Goal: Task Accomplishment & Management: Manage account settings

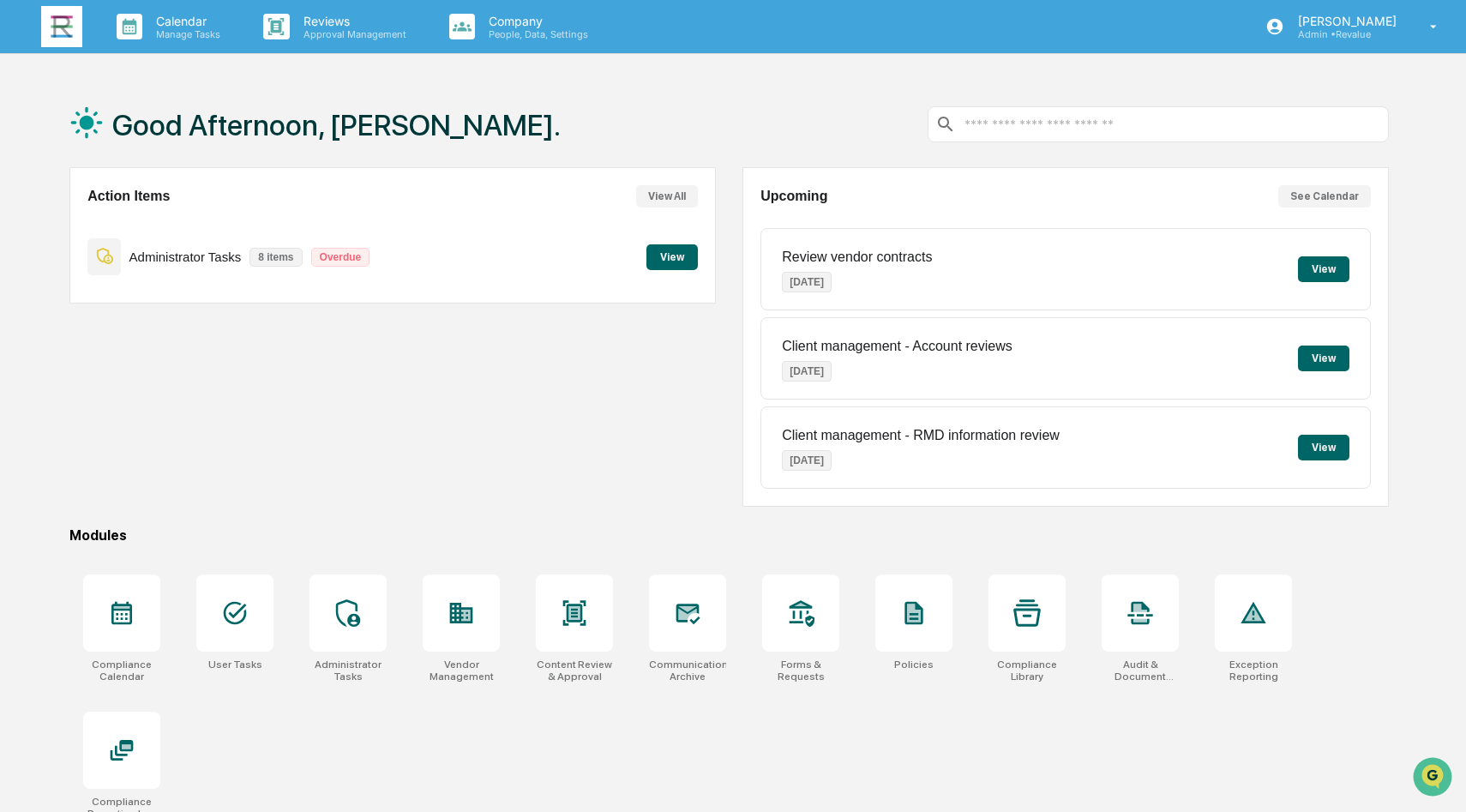
click at [717, 133] on div "Good Afternoon, [PERSON_NAME]." at bounding box center [730, 125] width 1319 height 86
click at [1424, 28] on icon at bounding box center [1434, 27] width 30 height 16
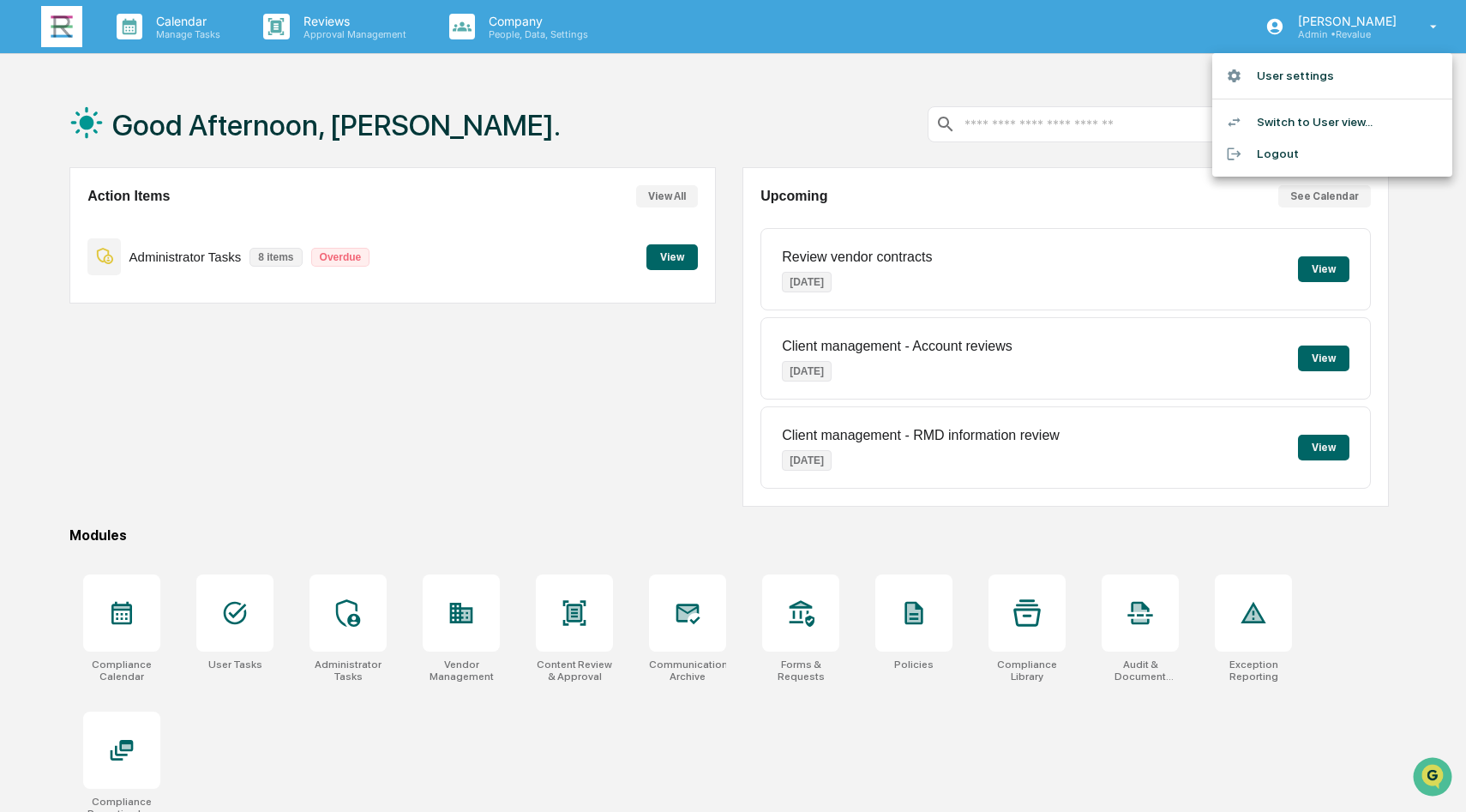
click at [970, 74] on div at bounding box center [733, 406] width 1466 height 812
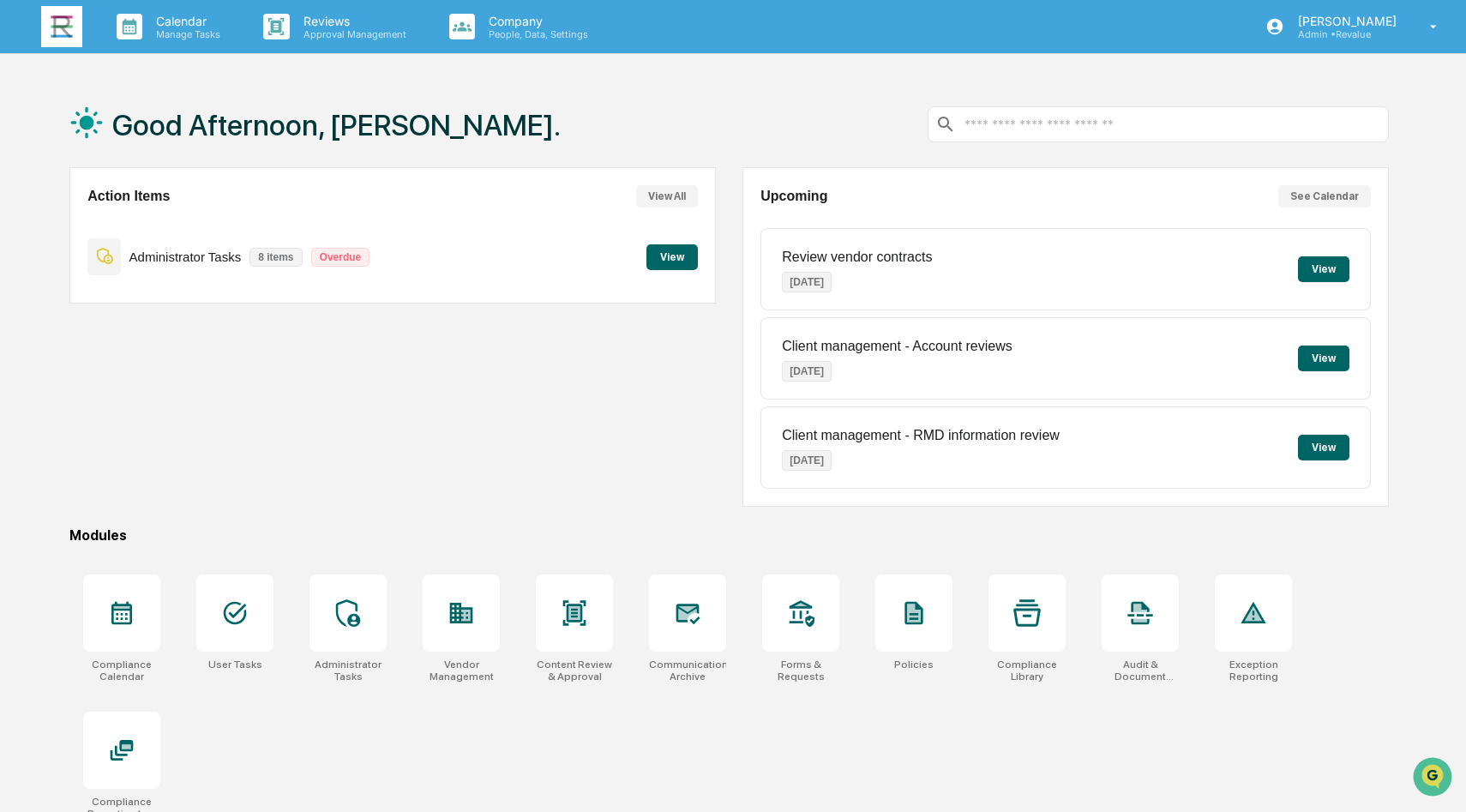
click at [678, 259] on button "View" at bounding box center [673, 257] width 52 height 26
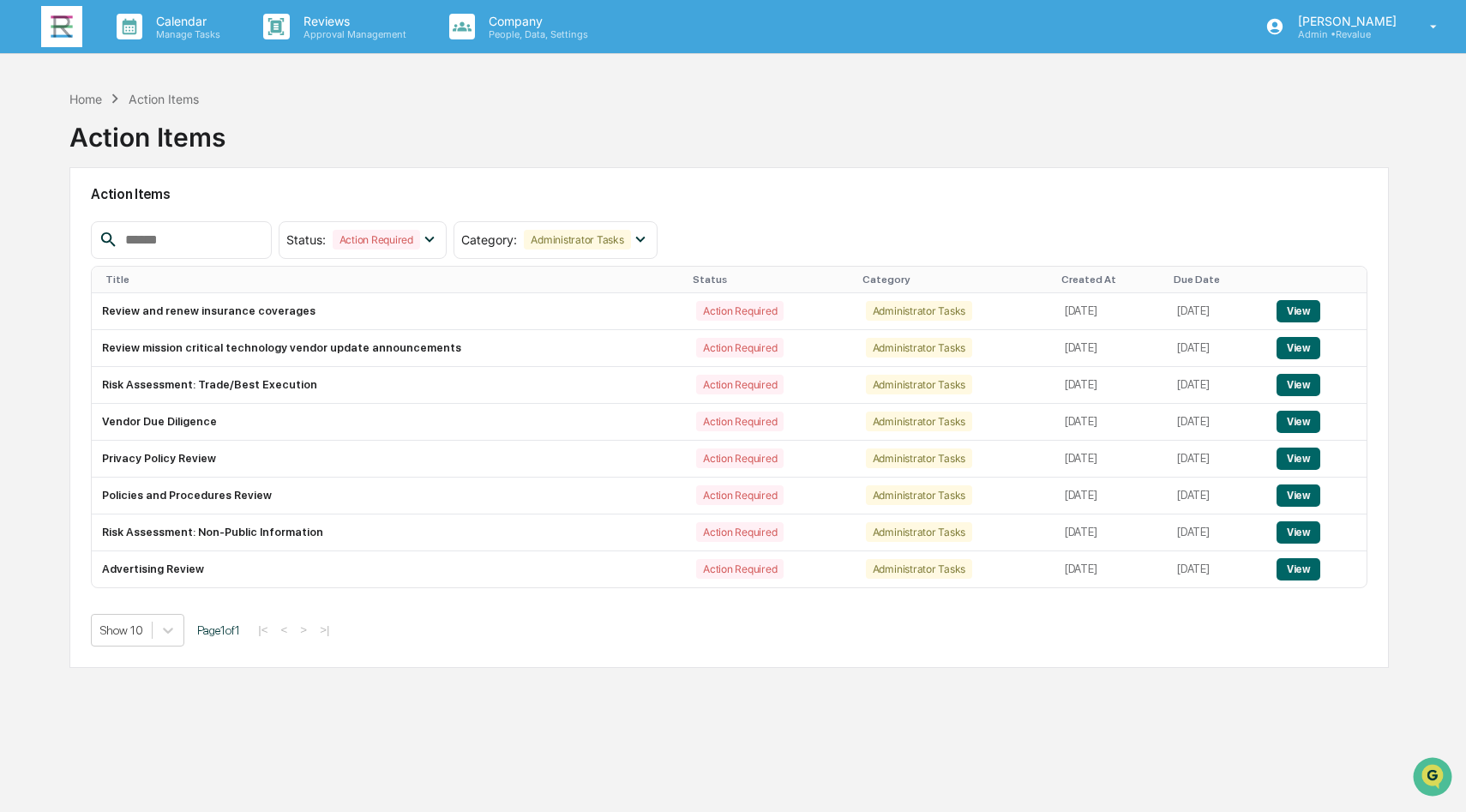
click at [716, 170] on div "Action Items Status : Action Required Select/Deselect All Action Required Resol…" at bounding box center [730, 417] width 1319 height 501
click at [787, 212] on div "Action Items" at bounding box center [729, 195] width 1277 height 40
click at [830, 109] on div "Home Action Items Action Items" at bounding box center [730, 125] width 1319 height 86
click at [766, 120] on div "Home Action Items Action Items" at bounding box center [730, 125] width 1319 height 86
